Goal: Information Seeking & Learning: Learn about a topic

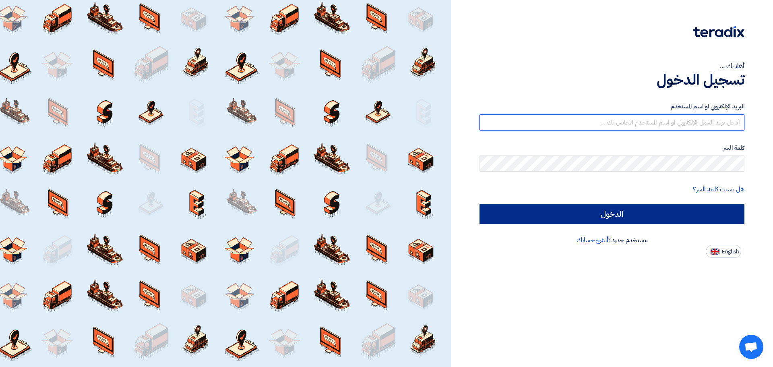
type input "[EMAIL_ADDRESS][DOMAIN_NAME]"
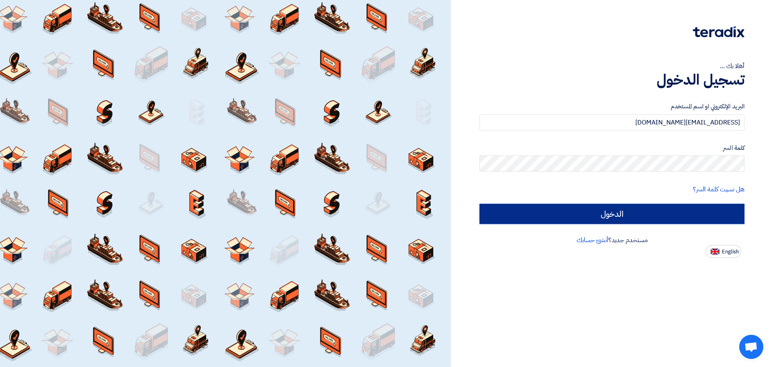
click at [553, 208] on input "الدخول" at bounding box center [611, 214] width 265 height 20
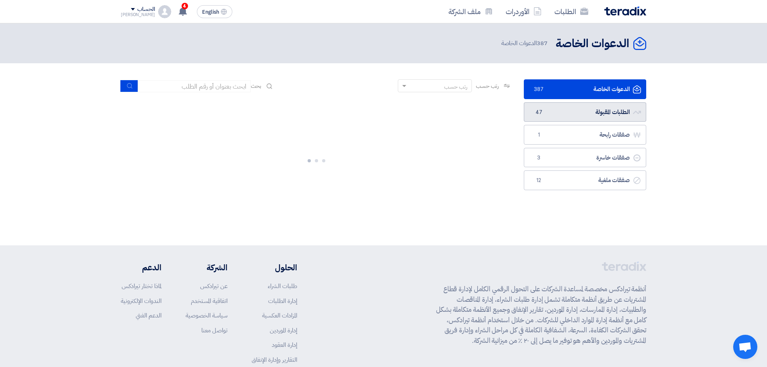
click at [586, 116] on link "الطلبات المقبولة الطلبات المقبولة 47" at bounding box center [585, 112] width 122 height 20
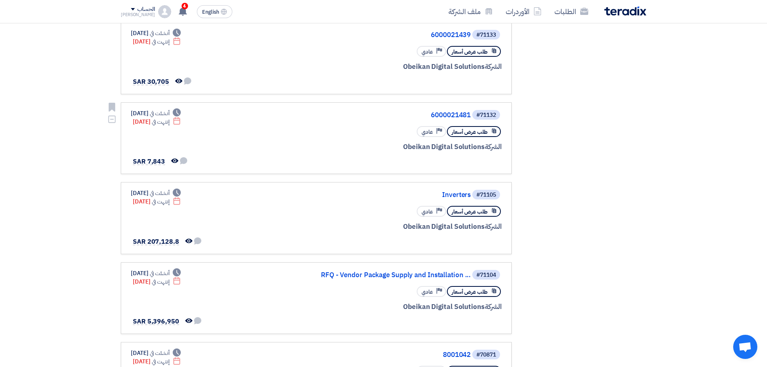
scroll to position [242, 0]
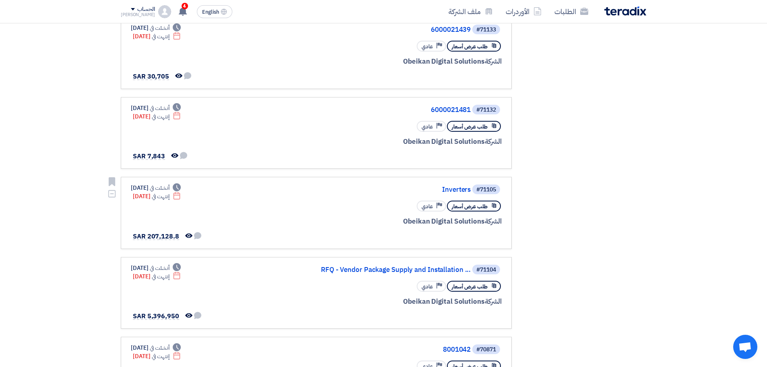
click at [461, 181] on link "#71105 Inverters طلب عرض أسعار Priority عادي الشركة Obeikan Digital Solutions D…" at bounding box center [316, 213] width 391 height 72
click at [462, 185] on div "#71105 Inverters" at bounding box center [405, 189] width 194 height 11
click at [458, 190] on link "Inverters" at bounding box center [390, 189] width 161 height 7
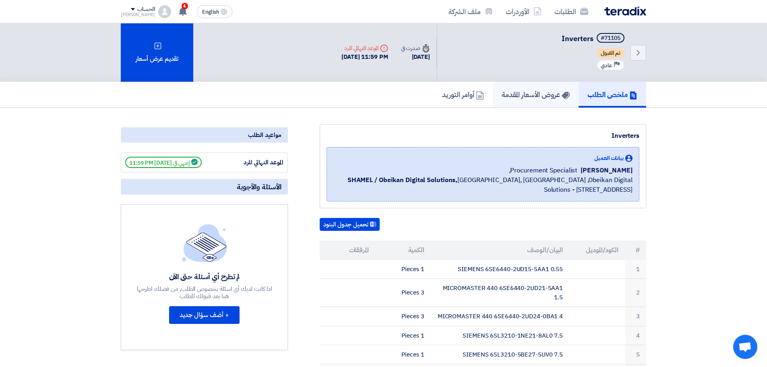
click at [506, 97] on h5 "عروض الأسعار المقدمة" at bounding box center [536, 94] width 68 height 9
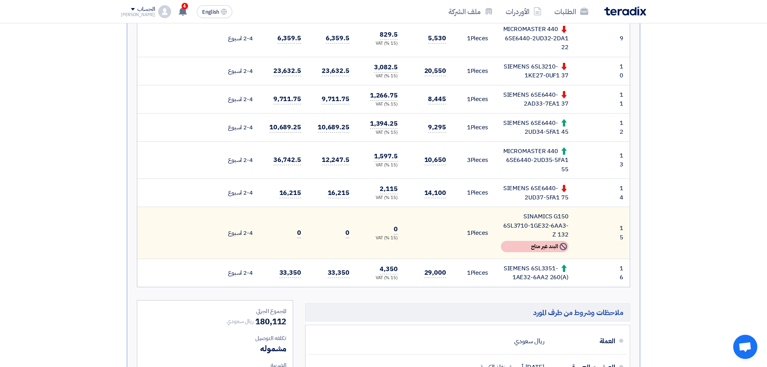
scroll to position [523, 0]
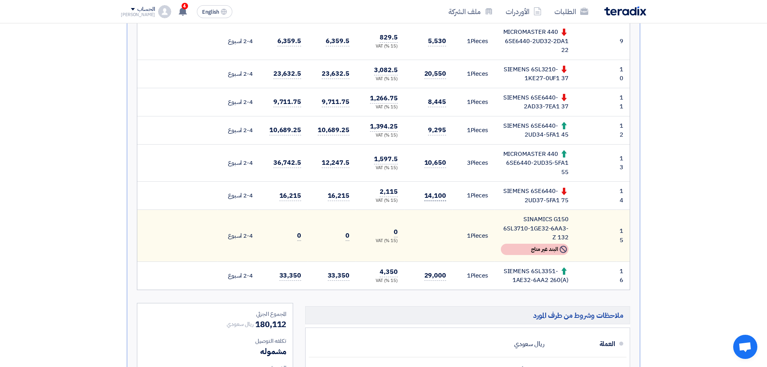
click at [434, 196] on span "14,100" at bounding box center [435, 196] width 22 height 10
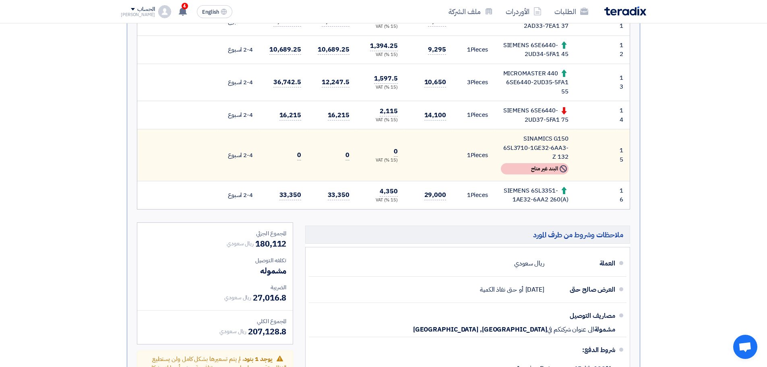
click at [532, 191] on div "SIEMENS 6SL3351-1AE32-6AA2 260(A)" at bounding box center [535, 195] width 68 height 18
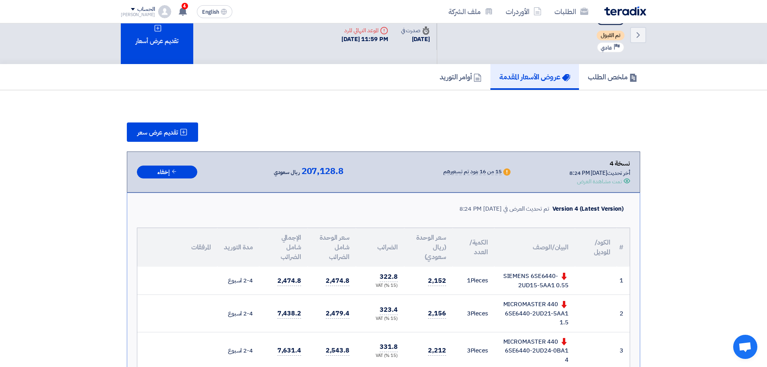
scroll to position [0, 0]
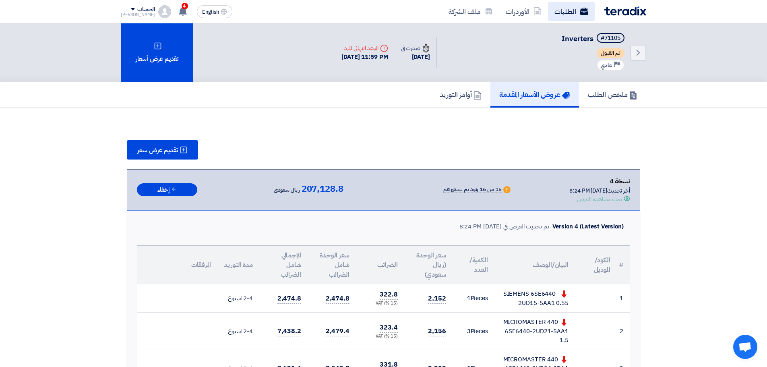
click at [576, 7] on link "الطلبات" at bounding box center [571, 11] width 47 height 19
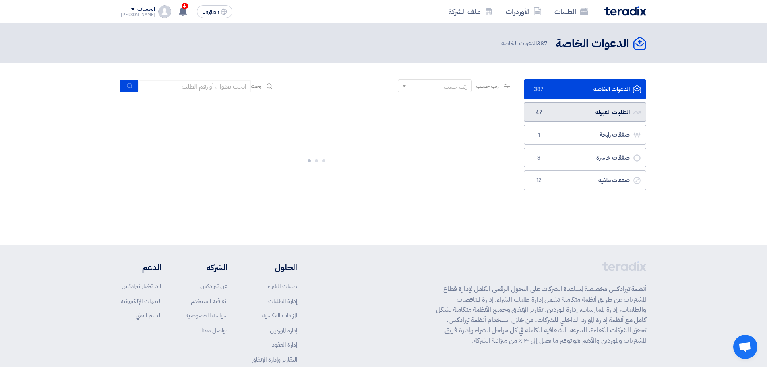
click at [594, 111] on link "الطلبات المقبولة الطلبات المقبولة 47" at bounding box center [585, 112] width 122 height 20
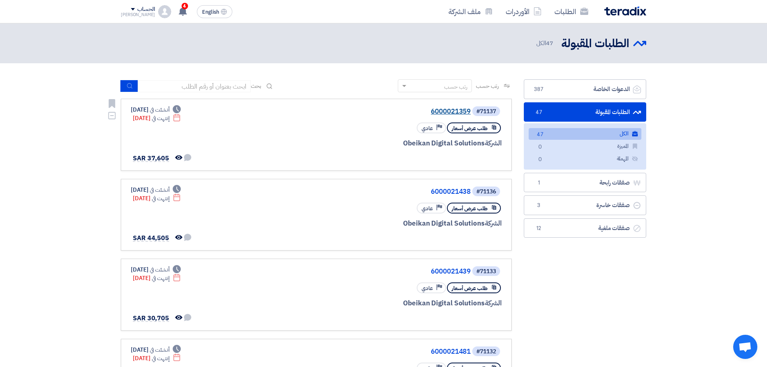
click at [446, 114] on link "6000021359" at bounding box center [390, 111] width 161 height 7
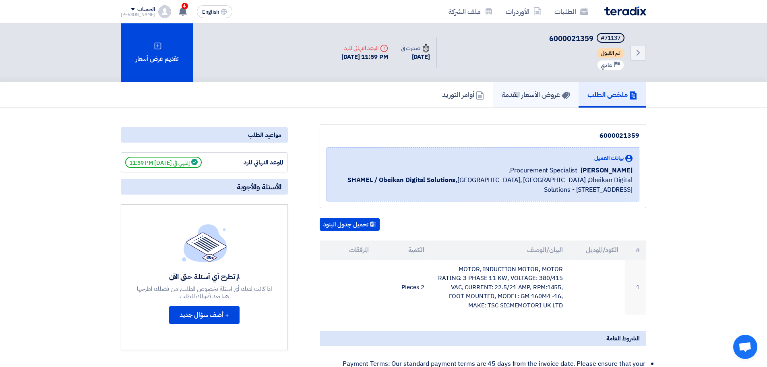
click at [526, 96] on h5 "عروض الأسعار المقدمة" at bounding box center [536, 94] width 68 height 9
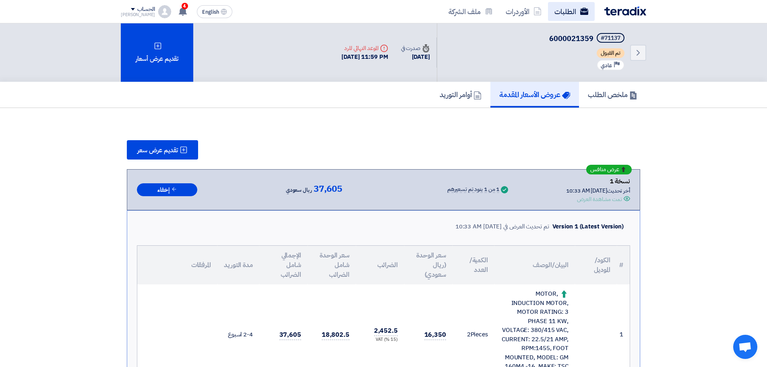
click at [580, 13] on use at bounding box center [584, 11] width 8 height 7
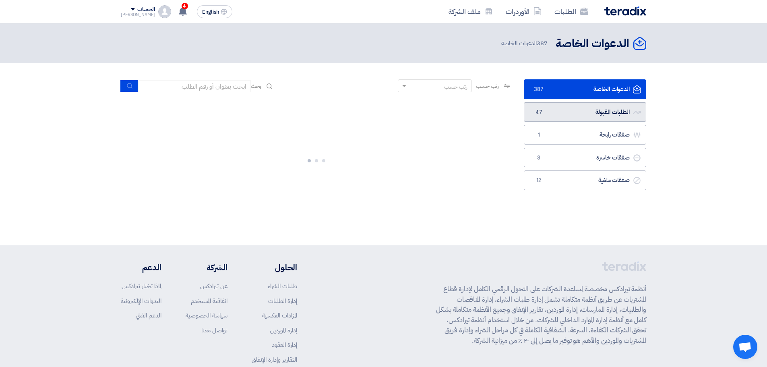
click at [597, 114] on link "الطلبات المقبولة الطلبات المقبولة 47" at bounding box center [585, 112] width 122 height 20
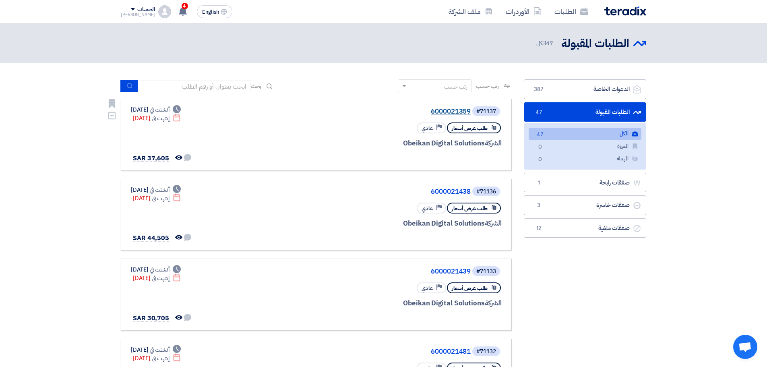
click at [451, 111] on link "6000021359" at bounding box center [390, 111] width 161 height 7
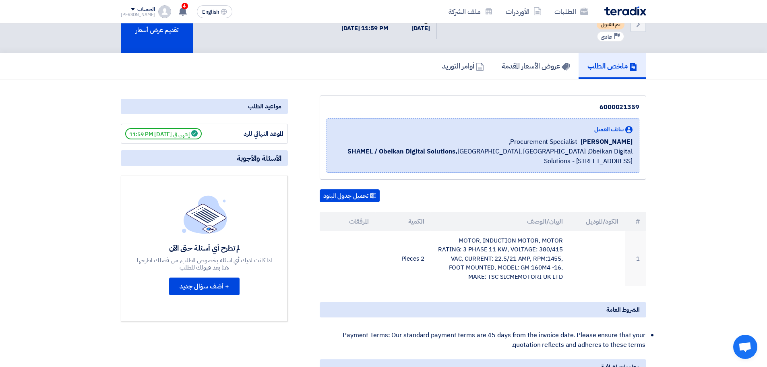
scroll to position [81, 0]
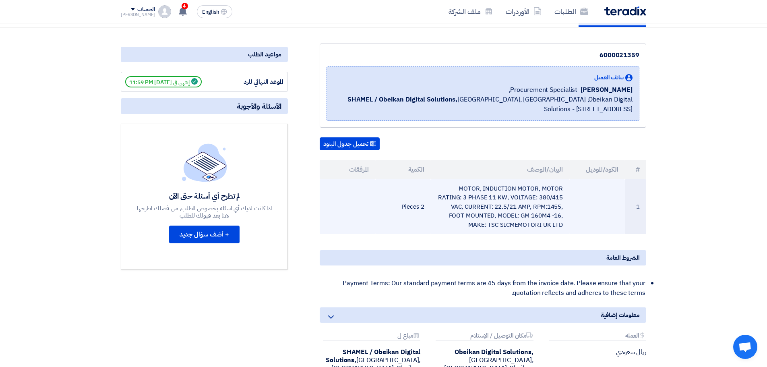
click at [522, 201] on td "MOTOR, INDUCTION MOTOR, MOTOR RATING: 3 PHASE 11 KW, VOLTAGE: 380/415 VAC, CURR…" at bounding box center [500, 206] width 139 height 55
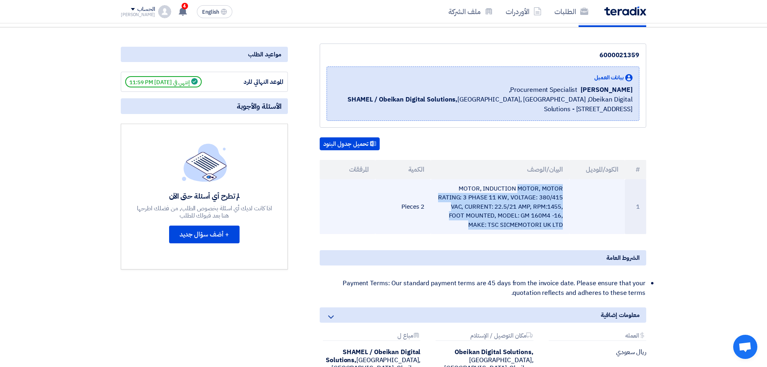
click at [522, 201] on td "MOTOR, INDUCTION MOTOR, MOTOR RATING: 3 PHASE 11 KW, VOLTAGE: 380/415 VAC, CURR…" at bounding box center [500, 206] width 139 height 55
copy tr "MOTOR, INDUCTION MOTOR, MOTOR RATING: 3 PHASE 11 KW, VOLTAGE: 380/415 VAC, CURR…"
click at [562, 222] on td "MOTOR, INDUCTION MOTOR, MOTOR RATING: 3 PHASE 11 KW, VOLTAGE: 380/415 VAC, CURR…" at bounding box center [500, 206] width 139 height 55
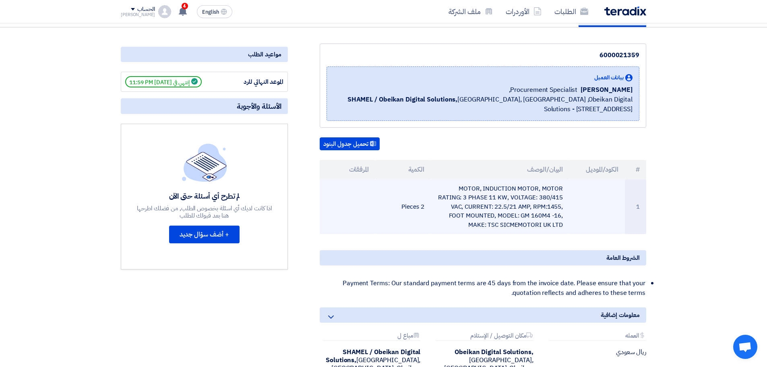
drag, startPoint x: 489, startPoint y: 224, endPoint x: 556, endPoint y: 226, distance: 67.2
click at [564, 226] on td "MOTOR, INDUCTION MOTOR, MOTOR RATING: 3 PHASE 11 KW, VOLTAGE: 380/415 VAC, CURR…" at bounding box center [500, 206] width 139 height 55
copy td "TSC SICMEMOTORI UK LTD"
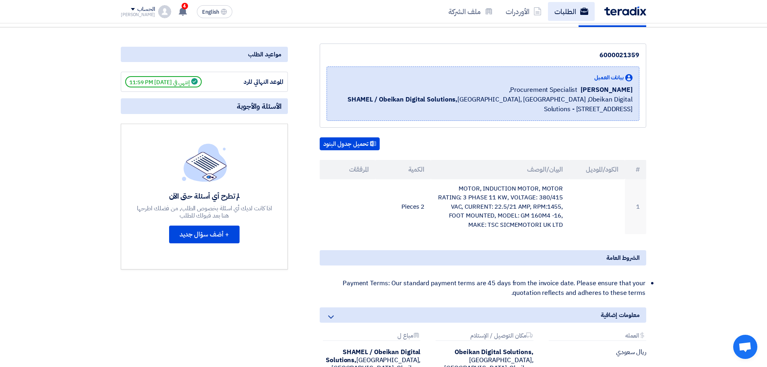
click at [590, 17] on link "الطلبات" at bounding box center [571, 11] width 47 height 19
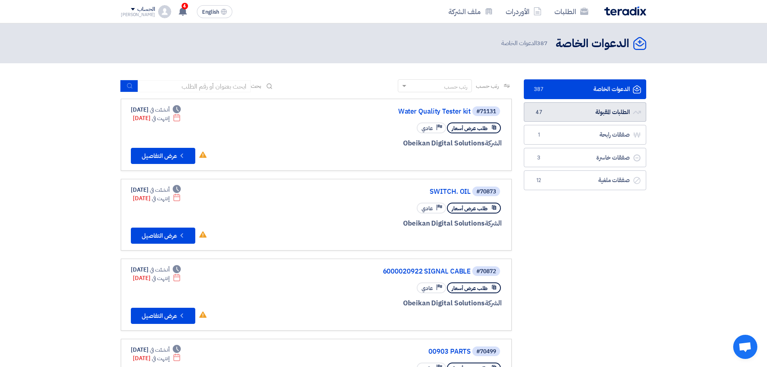
click at [582, 114] on link "الطلبات المقبولة الطلبات المقبولة 47" at bounding box center [585, 112] width 122 height 20
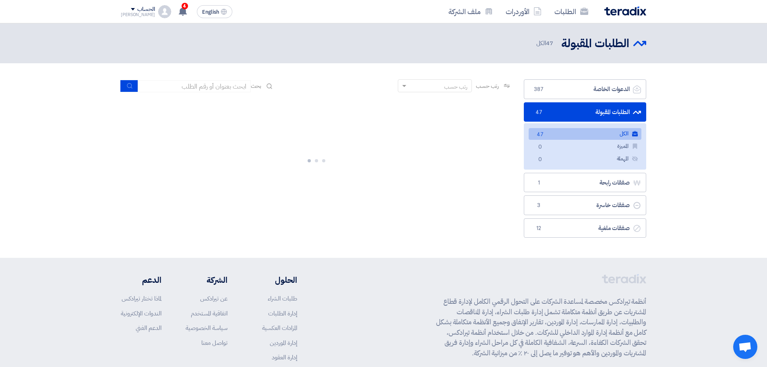
click at [571, 135] on link "الكل الكل 47" at bounding box center [585, 134] width 113 height 12
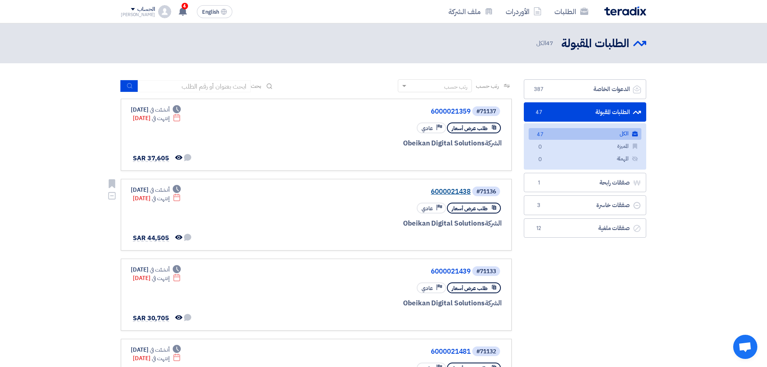
click at [454, 188] on link "6000021438" at bounding box center [390, 191] width 161 height 7
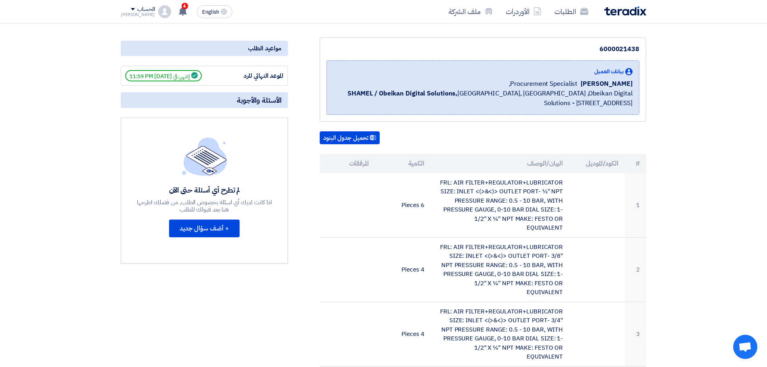
scroll to position [40, 0]
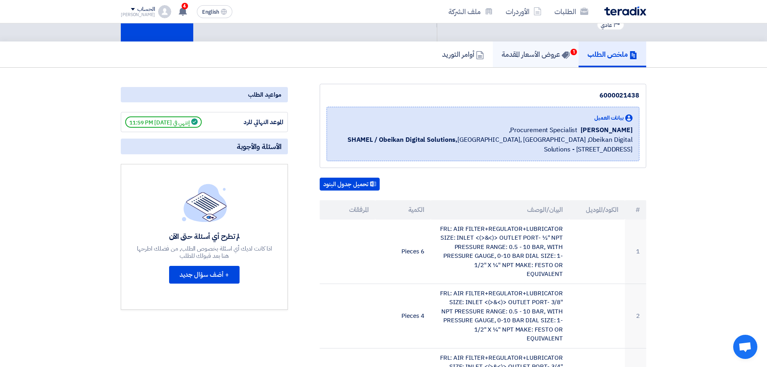
click at [560, 64] on link "عروض الأسعار المقدمة 1" at bounding box center [536, 54] width 86 height 26
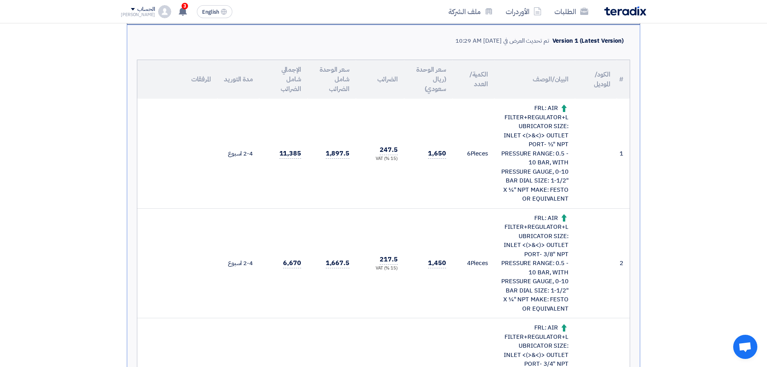
scroll to position [161, 0]
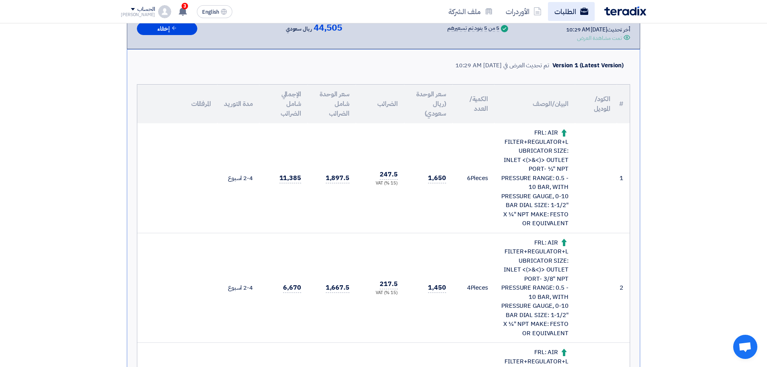
click at [569, 5] on link "الطلبات" at bounding box center [571, 11] width 47 height 19
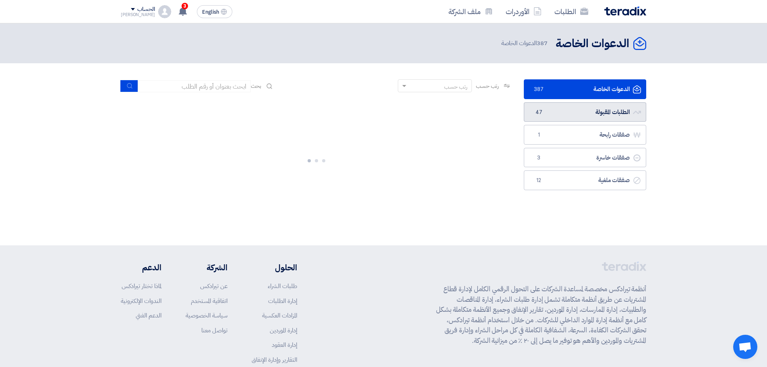
click at [579, 115] on link "الطلبات المقبولة الطلبات المقبولة 47" at bounding box center [585, 112] width 122 height 20
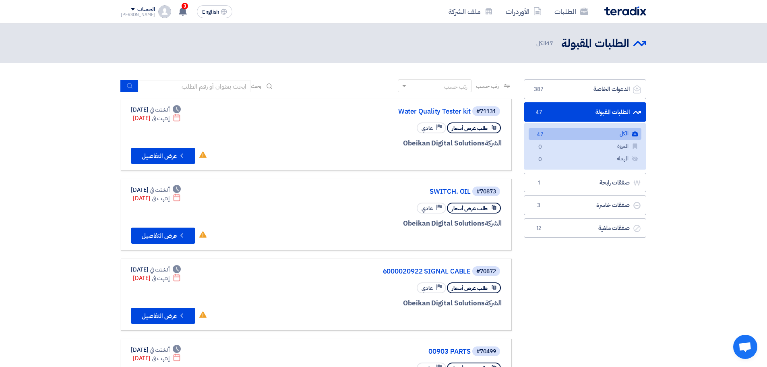
click at [579, 115] on link "الطلبات المقبولة الطلبات المقبولة 47" at bounding box center [585, 112] width 122 height 20
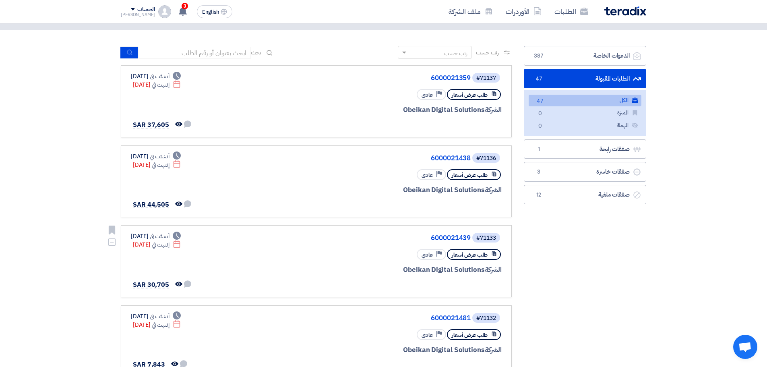
scroll to position [81, 0]
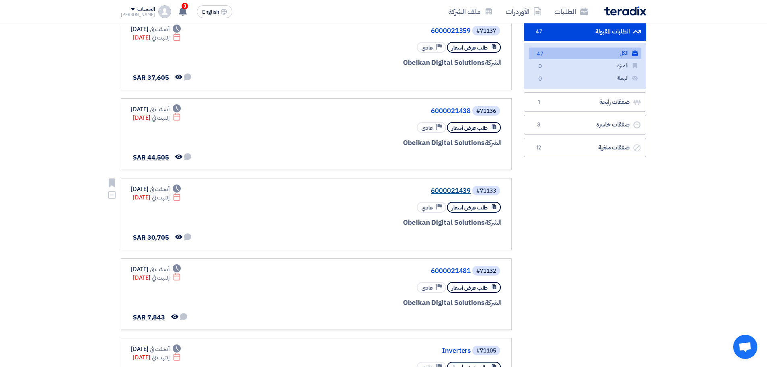
click at [450, 191] on link "6000021439" at bounding box center [390, 190] width 161 height 7
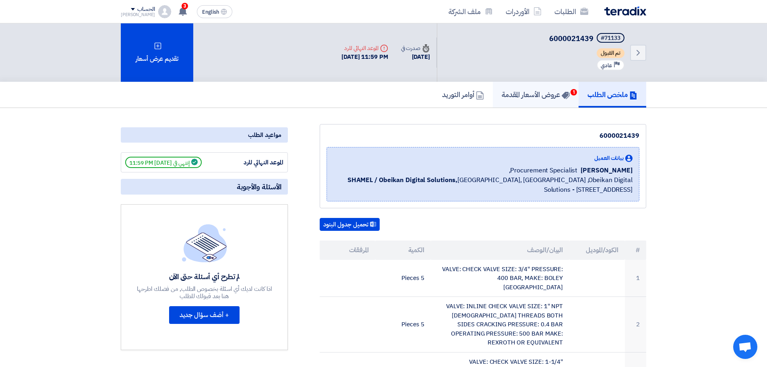
click at [562, 97] on icon at bounding box center [566, 95] width 8 height 8
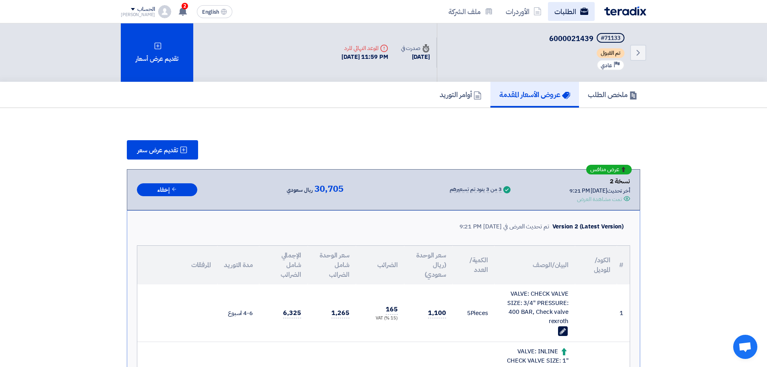
click at [579, 14] on link "الطلبات" at bounding box center [571, 11] width 47 height 19
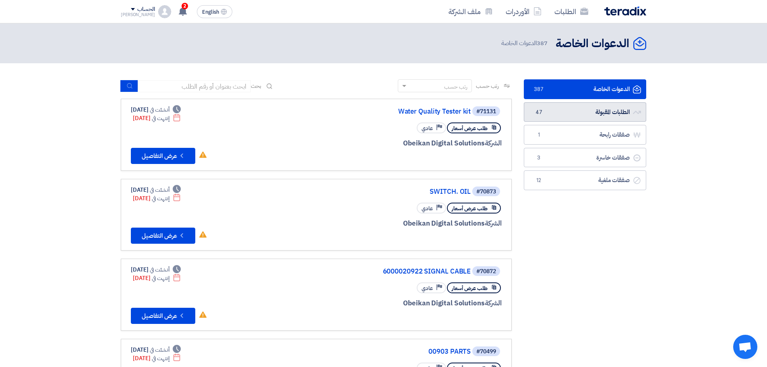
click at [586, 111] on link "الطلبات المقبولة الطلبات المقبولة 47" at bounding box center [585, 112] width 122 height 20
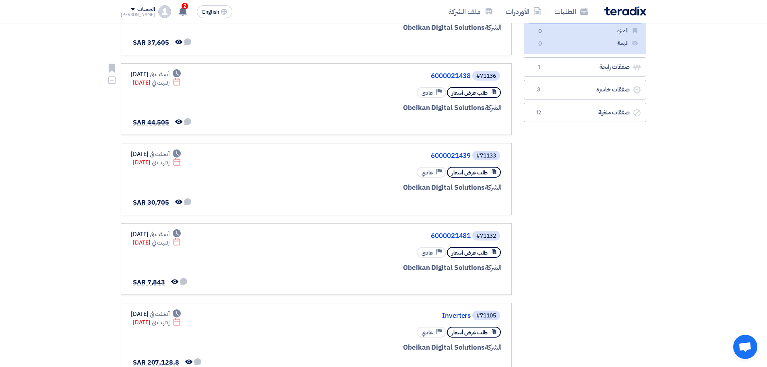
scroll to position [161, 0]
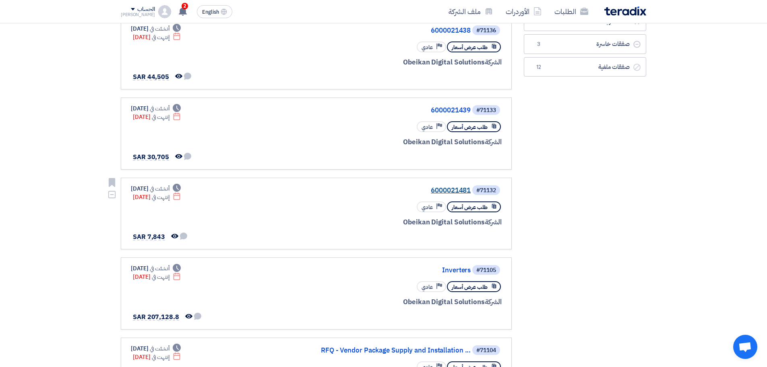
click at [455, 188] on link "6000021481" at bounding box center [390, 190] width 161 height 7
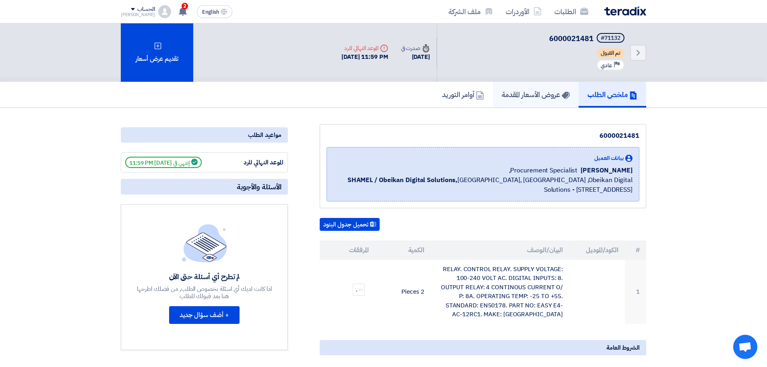
click at [549, 91] on h5 "عروض الأسعار المقدمة" at bounding box center [536, 94] width 68 height 9
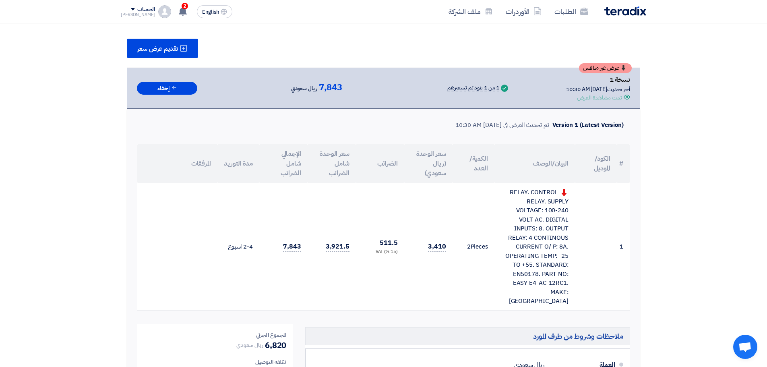
scroll to position [161, 0]
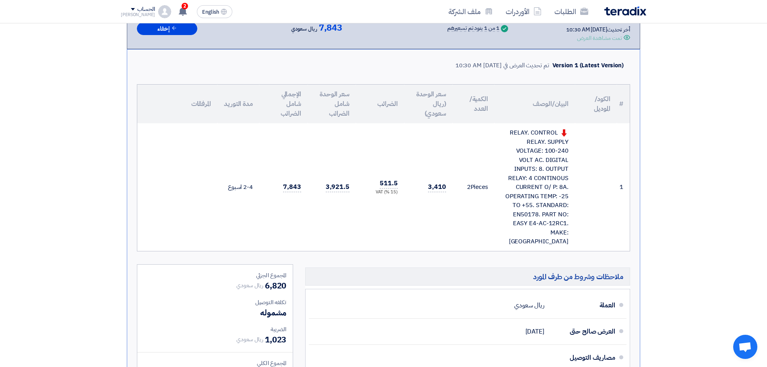
click at [535, 178] on div "RELAY. CONTROL RELAY. SUPPLY VOLTAGE: 100-240 VOLT AC. DIGITAL INPUTS: 8. OUTPU…" at bounding box center [535, 187] width 68 height 118
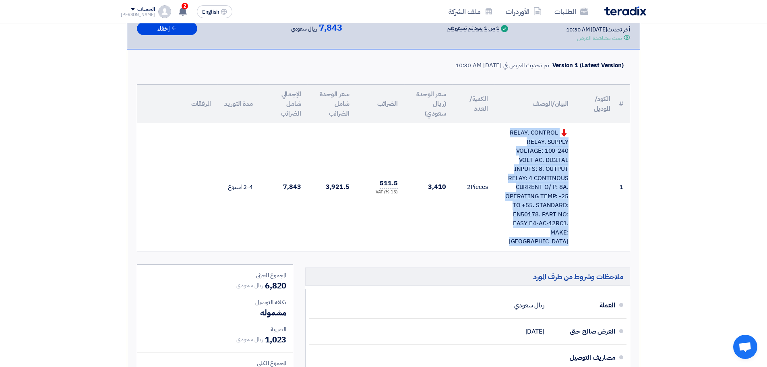
click at [535, 178] on div "RELAY. CONTROL RELAY. SUPPLY VOLTAGE: 100-240 VOLT AC. DIGITAL INPUTS: 8. OUTPU…" at bounding box center [535, 187] width 68 height 118
copy tr "RELAY. CONTROL RELAY. SUPPLY VOLTAGE: 100-240 VOLT AC. DIGITAL INPUTS: 8. OUTPU…"
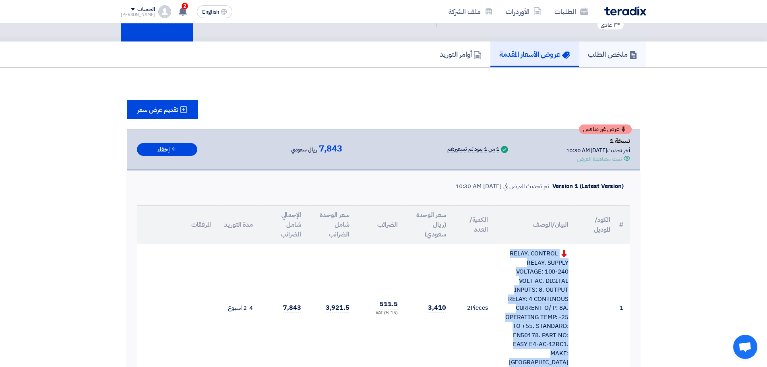
scroll to position [0, 0]
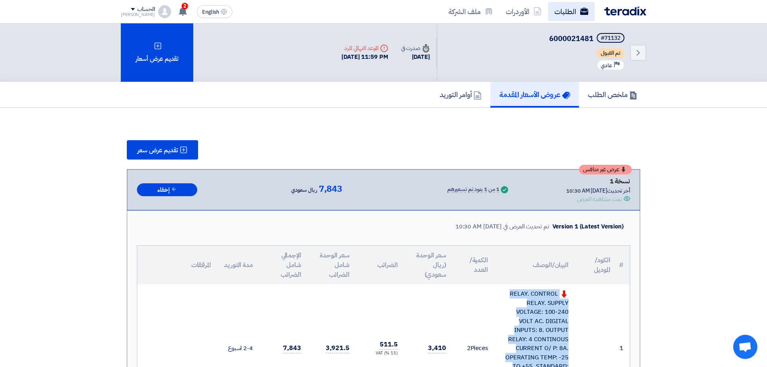
click at [562, 17] on link "الطلبات" at bounding box center [571, 11] width 47 height 19
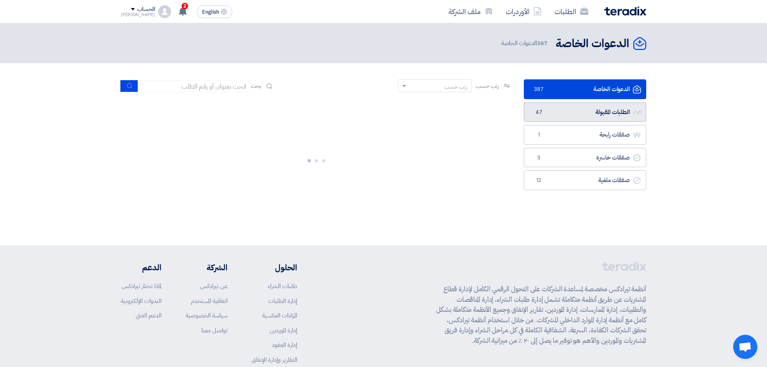
click at [549, 114] on link "الطلبات المقبولة الطلبات المقبولة 47" at bounding box center [585, 112] width 122 height 20
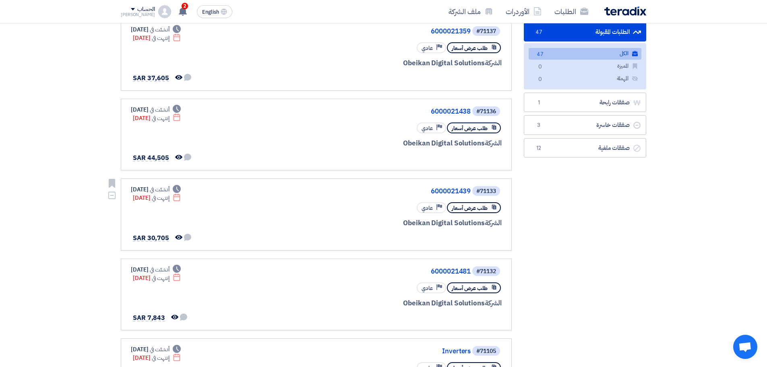
scroll to position [40, 0]
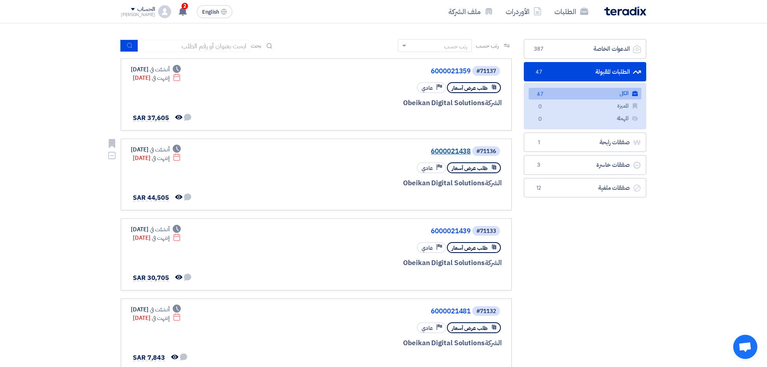
click at [457, 154] on link "6000021438" at bounding box center [390, 151] width 161 height 7
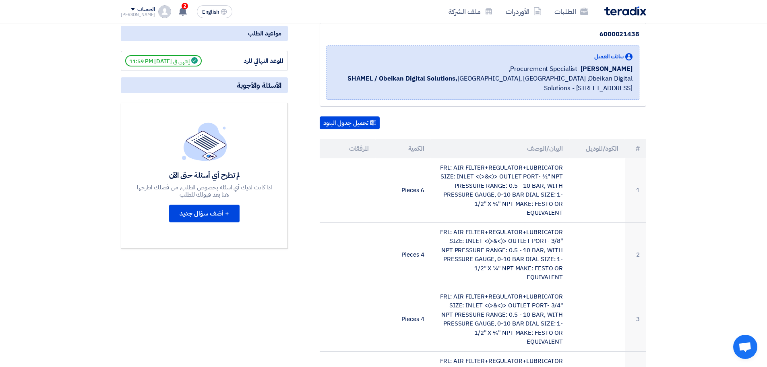
scroll to position [40, 0]
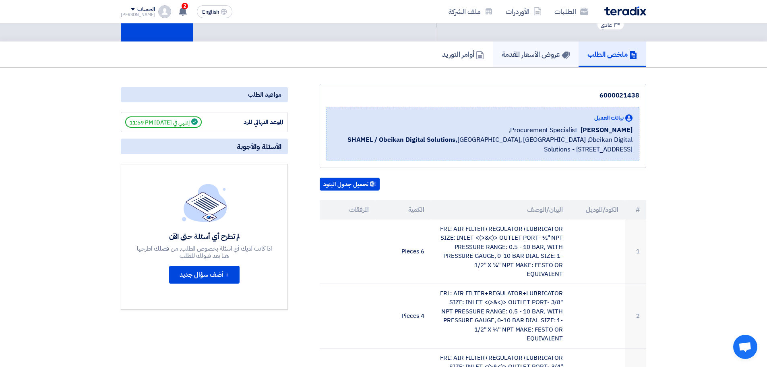
click at [533, 60] on link "عروض الأسعار المقدمة" at bounding box center [536, 54] width 86 height 26
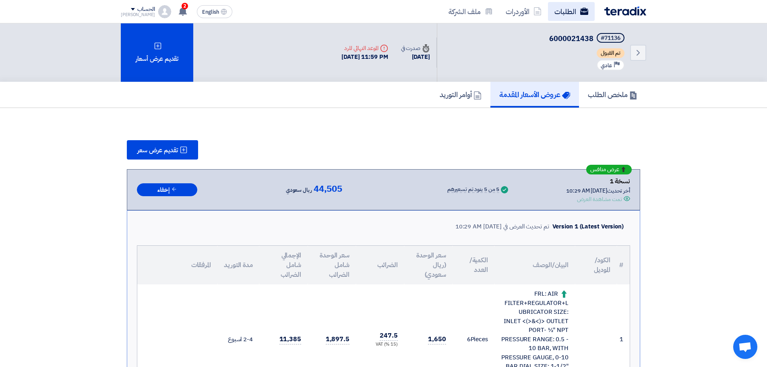
click at [578, 7] on link "الطلبات" at bounding box center [571, 11] width 47 height 19
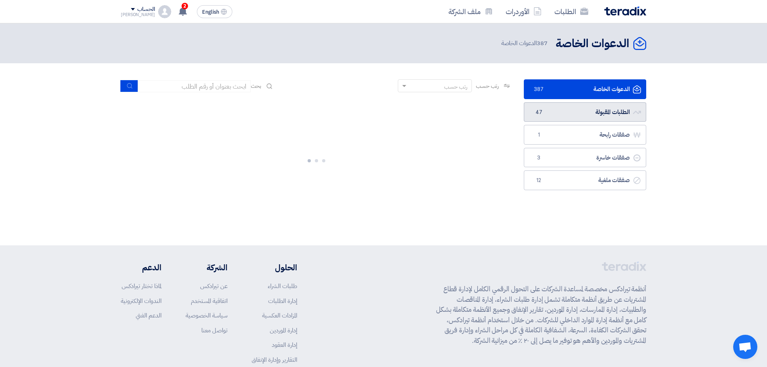
click at [559, 110] on link "الطلبات المقبولة الطلبات المقبولة 47" at bounding box center [585, 112] width 122 height 20
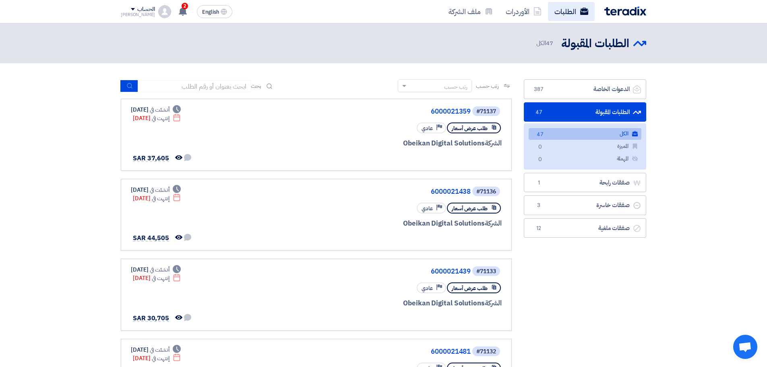
click at [555, 14] on link "الطلبات" at bounding box center [571, 11] width 47 height 19
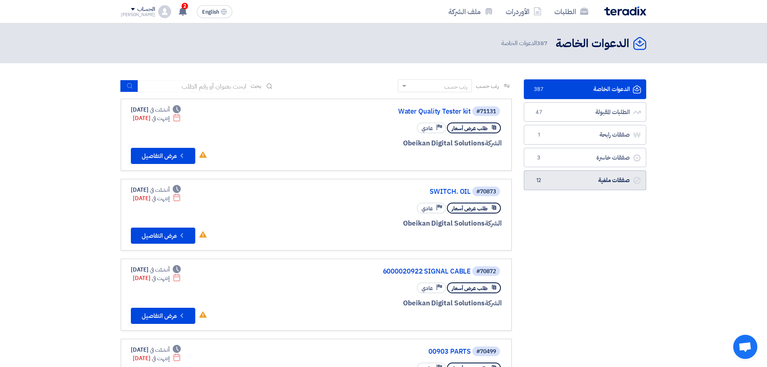
click at [573, 178] on link "صفقات ملغية صفقات ملغية 12" at bounding box center [585, 180] width 122 height 20
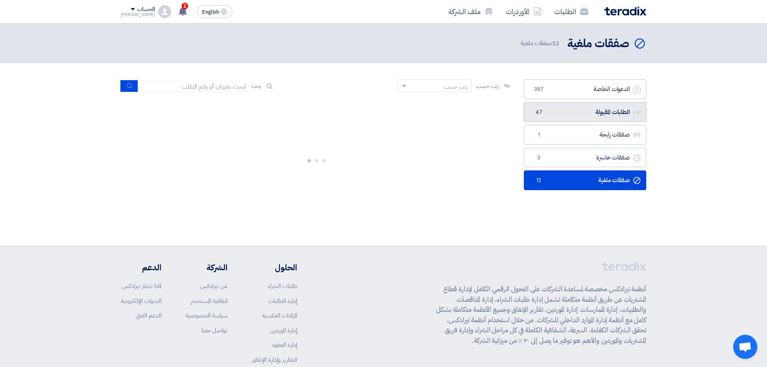
click at [553, 111] on link "الطلبات المقبولة الطلبات المقبولة 47" at bounding box center [585, 112] width 122 height 20
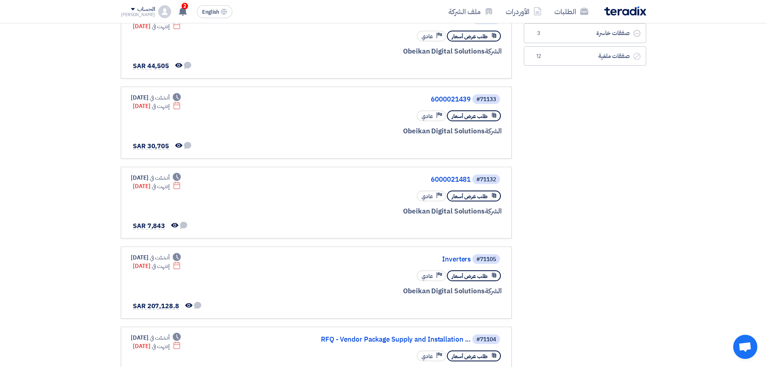
scroll to position [288, 0]
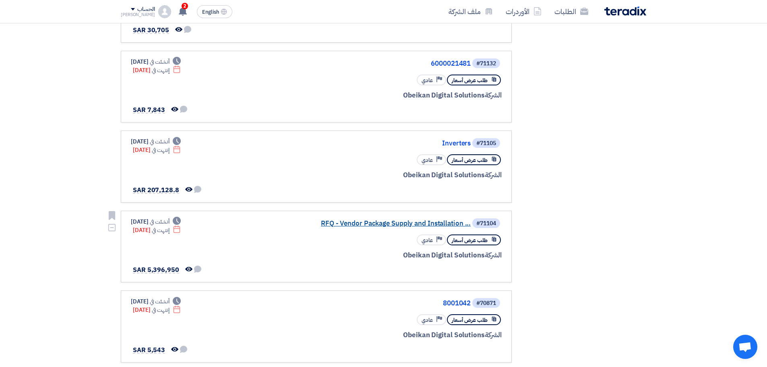
click at [398, 220] on link "RFQ - Vendor Package Supply and Installation ..." at bounding box center [390, 223] width 161 height 7
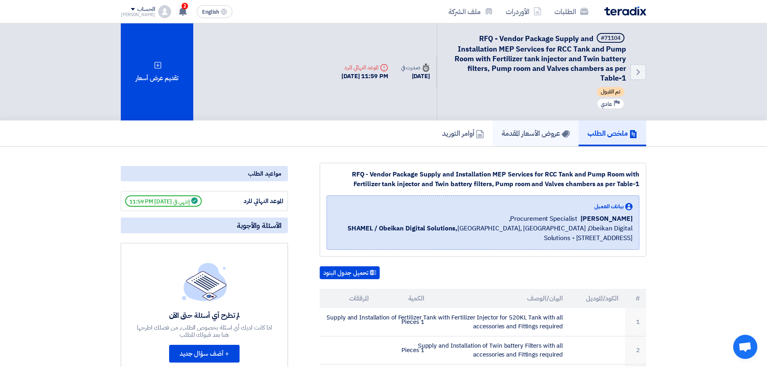
click at [562, 133] on use at bounding box center [566, 133] width 8 height 7
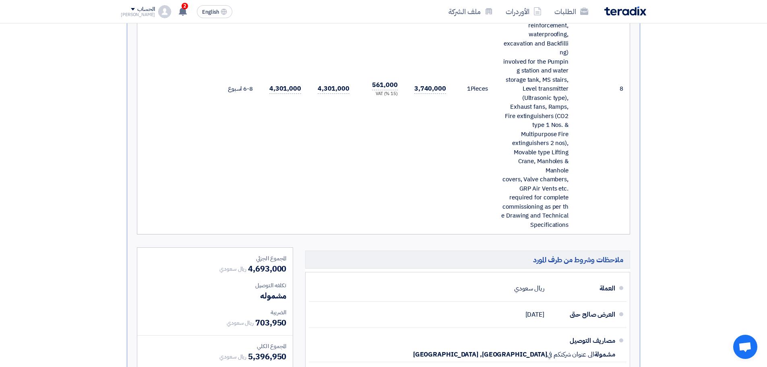
scroll to position [845, 0]
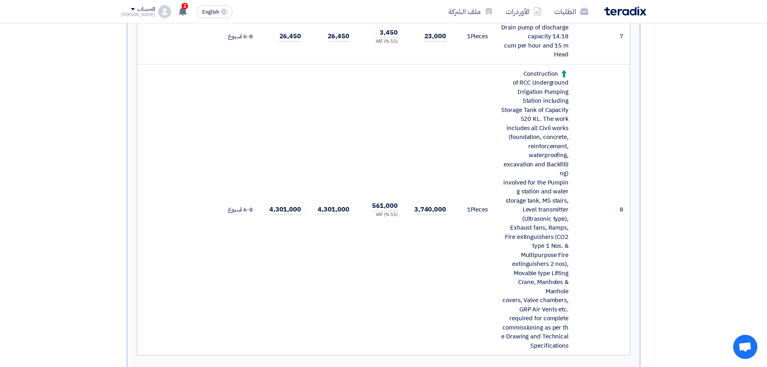
click at [545, 201] on div "Construction of RCC Underground Irrigation Pumping Station including Storage Ta…" at bounding box center [535, 209] width 68 height 281
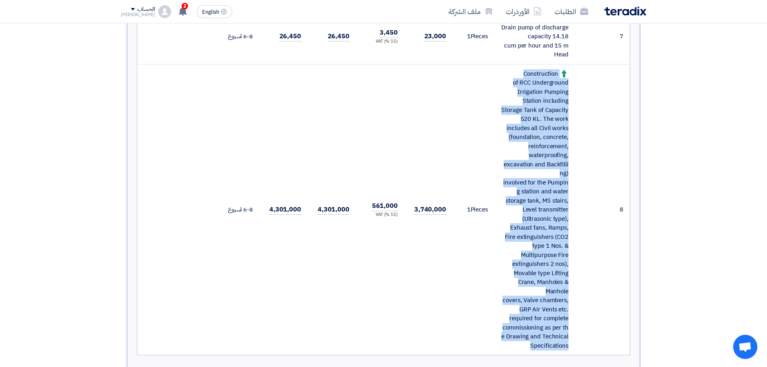
click at [545, 201] on div "Construction of RCC Underground Irrigation Pumping Station including Storage Ta…" at bounding box center [535, 209] width 68 height 281
copy tr "Construction of RCC Underground Irrigation Pumping Station including Storage Ta…"
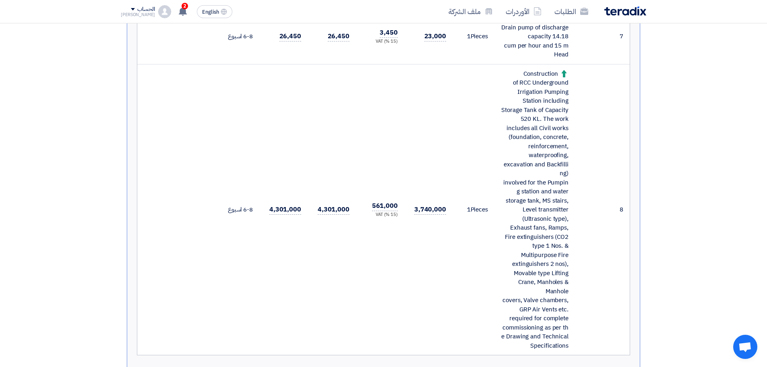
click at [456, 248] on td "1 Pieces" at bounding box center [473, 209] width 42 height 291
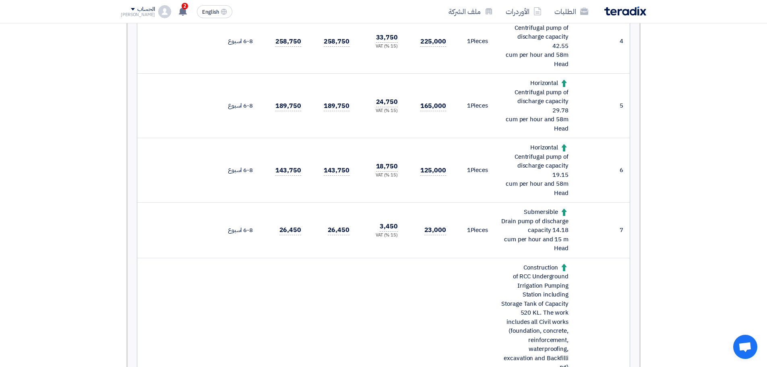
scroll to position [644, 0]
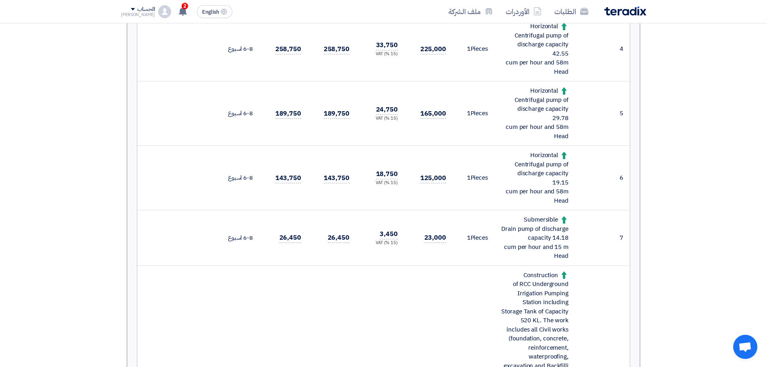
click at [534, 225] on div "Submersible Drain pump of discharge capacity 14.18 cum per hour and 15 m Head" at bounding box center [535, 237] width 68 height 45
click at [526, 157] on div "Horizontal Centrifugal pump of discharge capacity 19.15 cum per hour and 58m He…" at bounding box center [535, 178] width 68 height 54
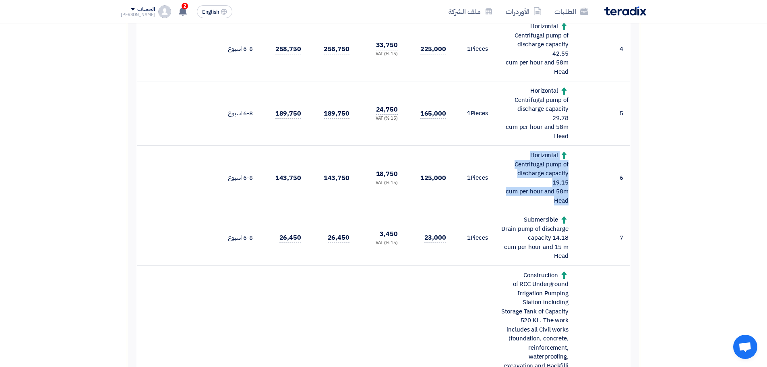
click at [526, 157] on div "Horizontal Centrifugal pump of discharge capacity 19.15 cum per hour and 58m He…" at bounding box center [535, 178] width 68 height 54
click at [524, 124] on div "Horizontal Centrifugal pump of discharge capacity 29.78 cum per hour and 58m He…" at bounding box center [535, 113] width 68 height 54
click at [524, 118] on div "Horizontal Centrifugal pump of discharge capacity 29.78 cum per hour and 58m He…" at bounding box center [535, 113] width 68 height 54
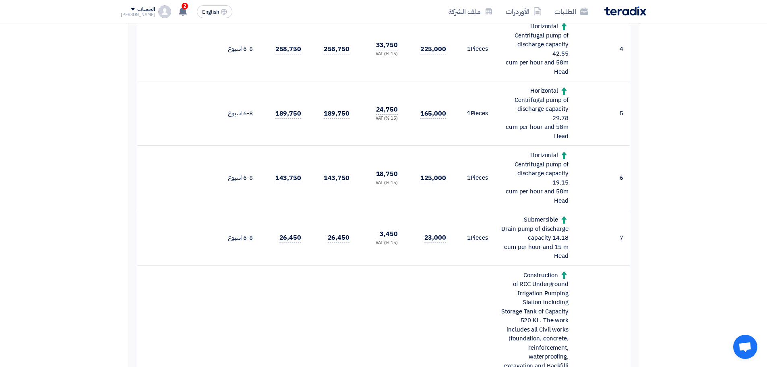
click at [524, 118] on div "Horizontal Centrifugal pump of discharge capacity 29.78 cum per hour and 58m He…" at bounding box center [535, 113] width 68 height 54
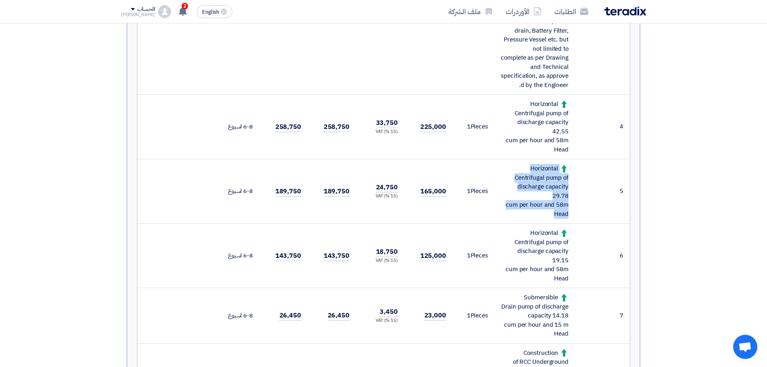
scroll to position [564, 0]
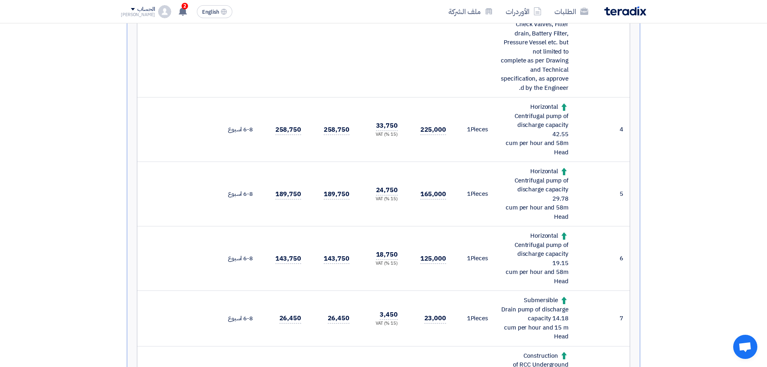
click at [529, 112] on div "Horizontal Centrifugal pump of discharge capacity 42.55 cum per hour and 58m He…" at bounding box center [535, 129] width 68 height 54
click at [529, 120] on div "Horizontal Centrifugal pump of discharge capacity 42.55 cum per hour and 58m He…" at bounding box center [535, 129] width 68 height 54
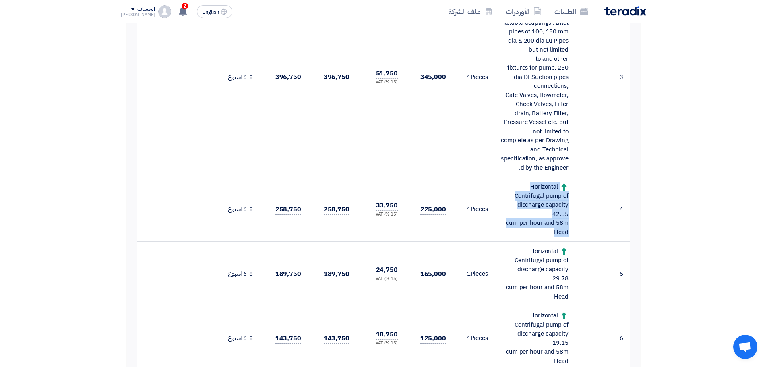
scroll to position [483, 0]
click at [533, 145] on div "Supply, Installation, Testing & Commissioning Mechanical Pumps with all the fix…" at bounding box center [535, 78] width 68 height 190
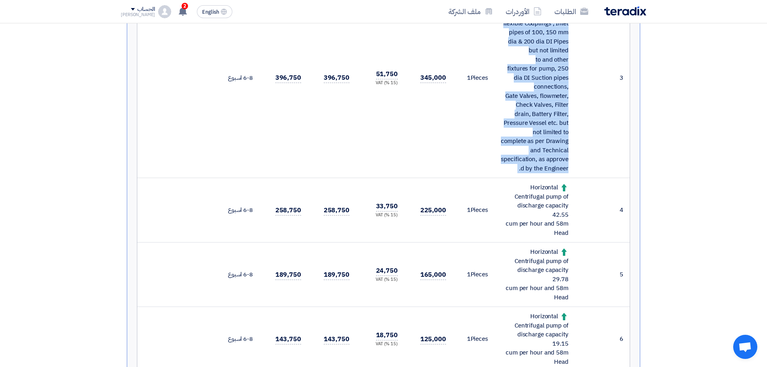
click at [533, 145] on div "Supply, Installation, Testing & Commissioning Mechanical Pumps with all the fix…" at bounding box center [535, 78] width 68 height 190
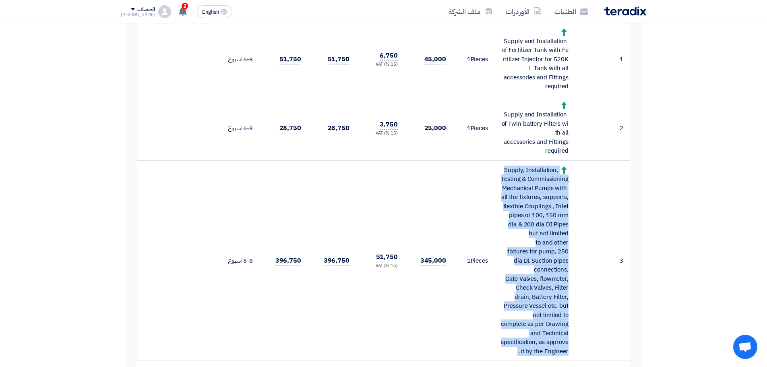
scroll to position [282, 0]
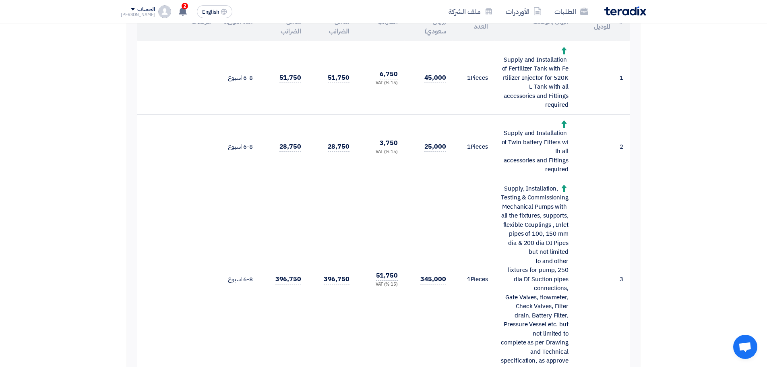
click at [526, 157] on div "Supply and Installation of Twin battery Filters with all accessories and Fittin…" at bounding box center [535, 147] width 68 height 54
click at [526, 156] on div "Supply and Installation of Twin battery Filters with all accessories and Fittin…" at bounding box center [535, 147] width 68 height 54
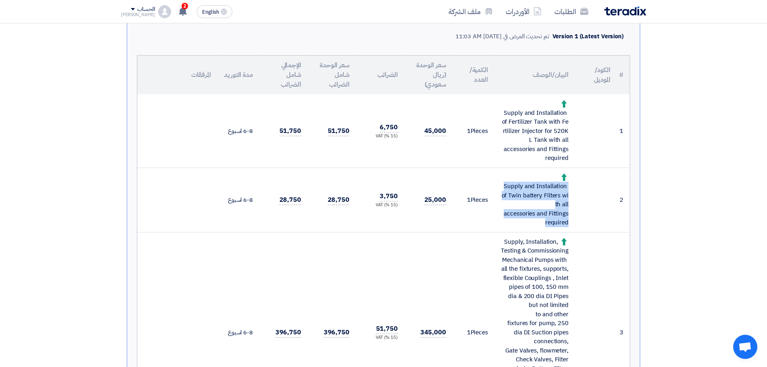
scroll to position [161, 0]
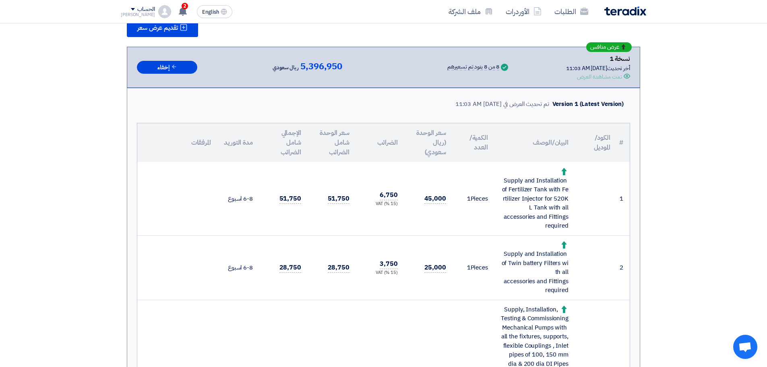
click at [544, 196] on div "Supply and Installation of Fertilizer Tank with Fertilizer Injector for 520KL T…" at bounding box center [535, 199] width 68 height 64
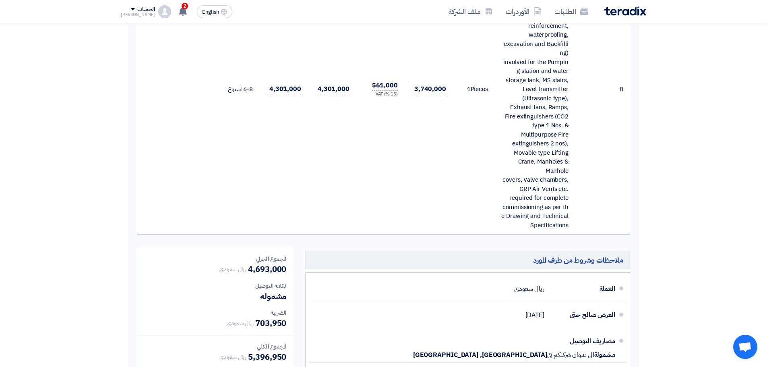
scroll to position [966, 0]
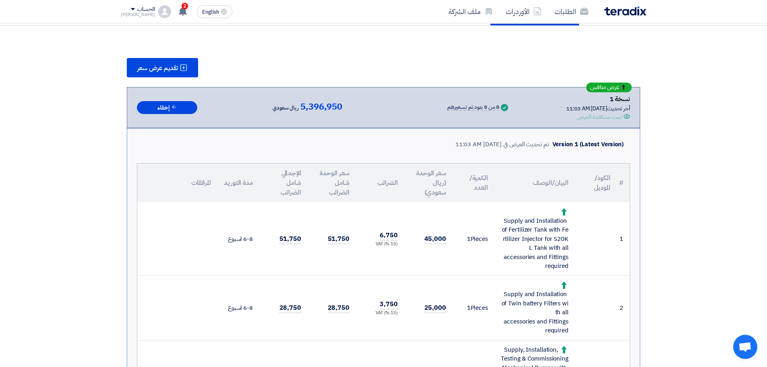
scroll to position [0, 0]
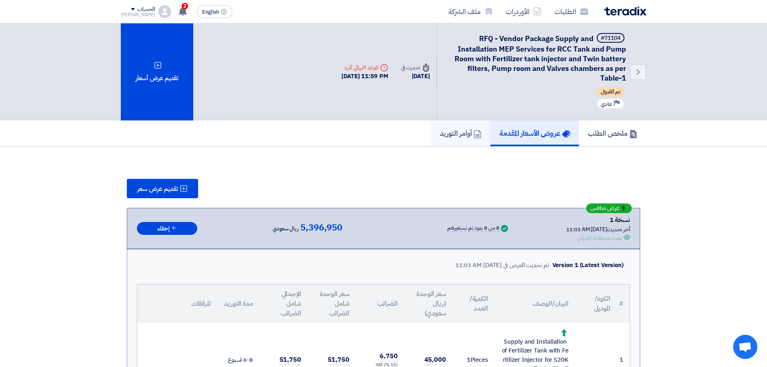
click at [444, 130] on h5 "أوامر التوريد" at bounding box center [461, 132] width 42 height 9
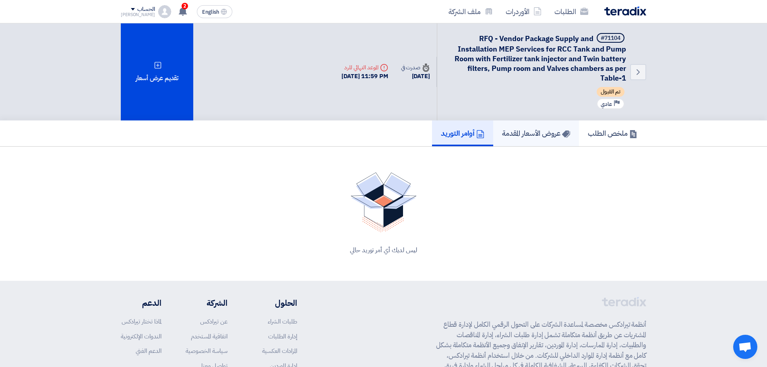
click at [520, 136] on h5 "عروض الأسعار المقدمة" at bounding box center [536, 132] width 68 height 9
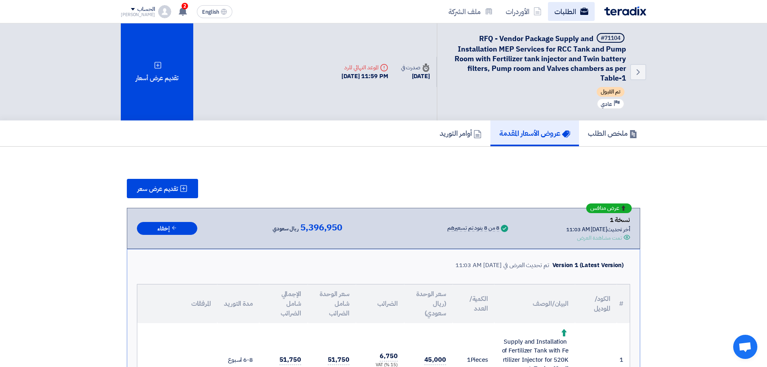
click at [586, 9] on use at bounding box center [584, 11] width 8 height 7
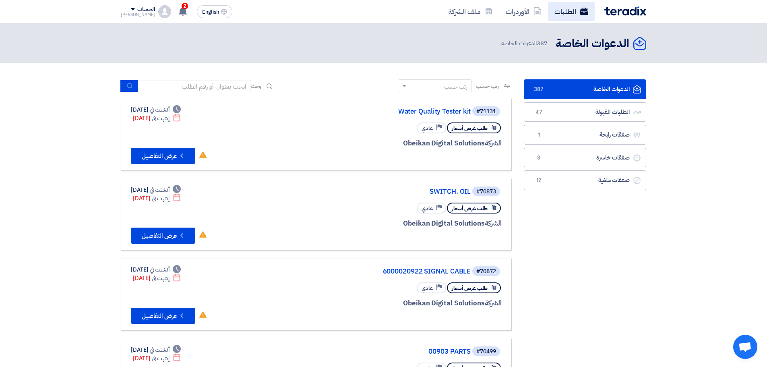
click at [566, 10] on link "الطلبات" at bounding box center [571, 11] width 47 height 19
drag, startPoint x: 572, startPoint y: 122, endPoint x: 572, endPoint y: 116, distance: 6.1
click at [572, 122] on ul "الدعوات الخاصة الدعوات الخاصة 387 الطلبات المقبولة الطلبات المقبولة 47 صفقات را…" at bounding box center [585, 134] width 122 height 111
click at [573, 112] on link "الطلبات المقبولة الطلبات المقبولة 47" at bounding box center [585, 112] width 122 height 20
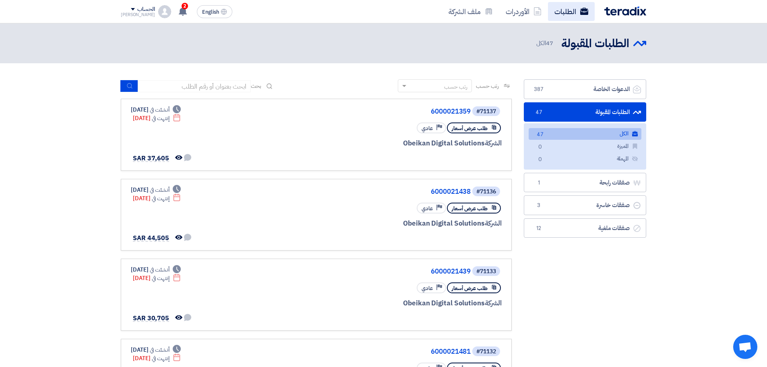
click at [570, 9] on link "الطلبات" at bounding box center [571, 11] width 47 height 19
